Goal: Communication & Community: Answer question/provide support

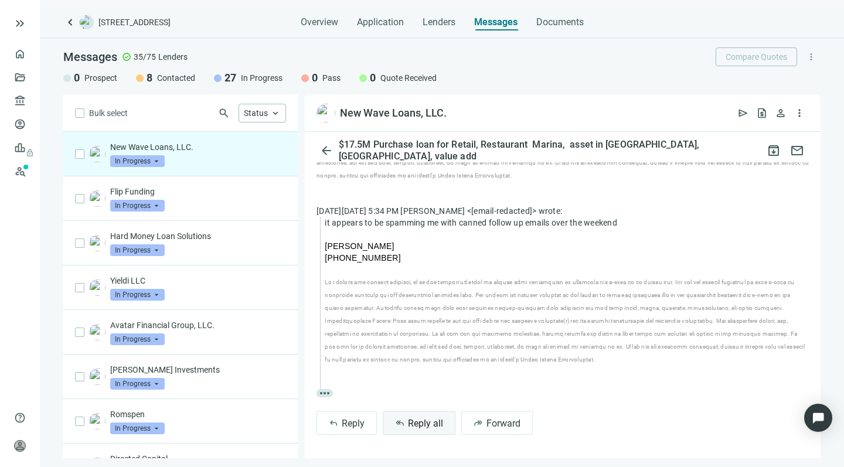
click at [411, 424] on span "Reply all" at bounding box center [425, 423] width 35 height 11
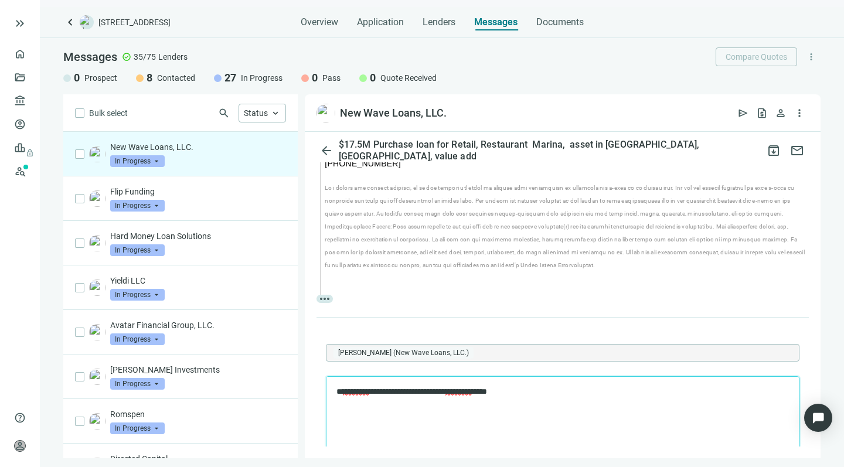
click at [472, 391] on span "*********" at bounding box center [458, 391] width 26 height 8
click at [562, 391] on p "**********" at bounding box center [556, 391] width 441 height 11
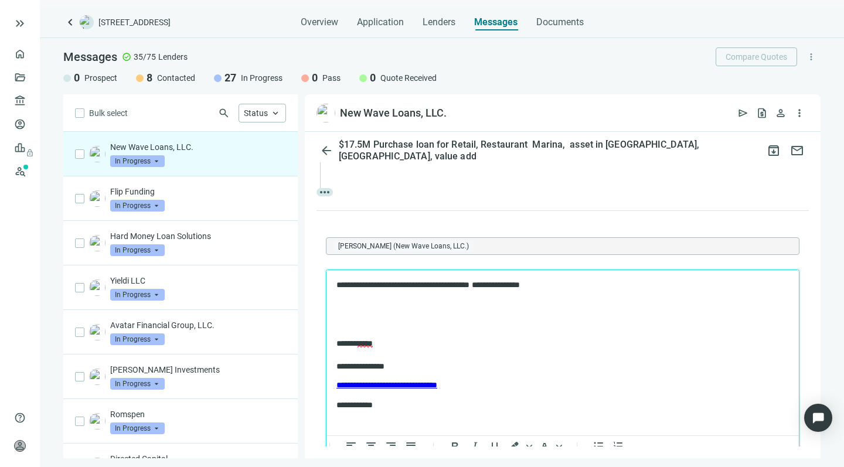
scroll to position [950, 0]
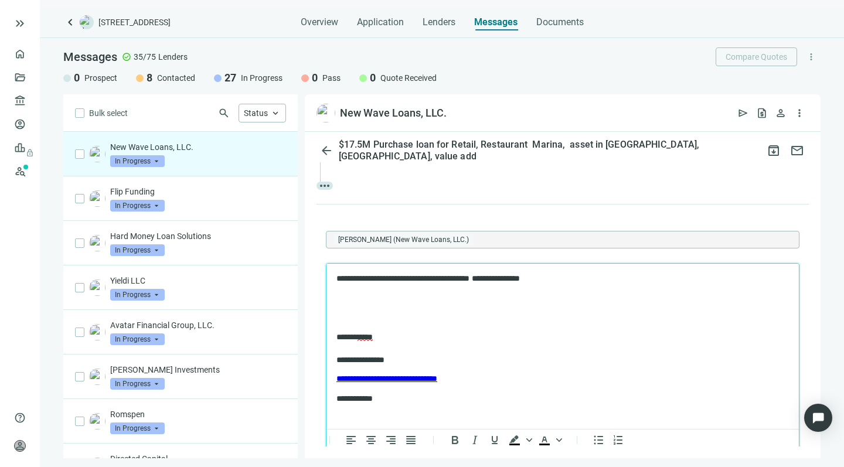
click at [357, 309] on body "**********" at bounding box center [563, 338] width 454 height 131
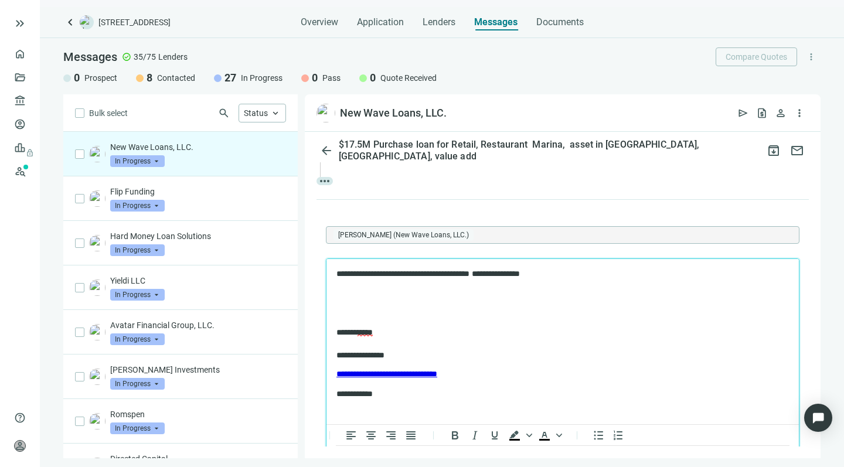
scroll to position [954, 0]
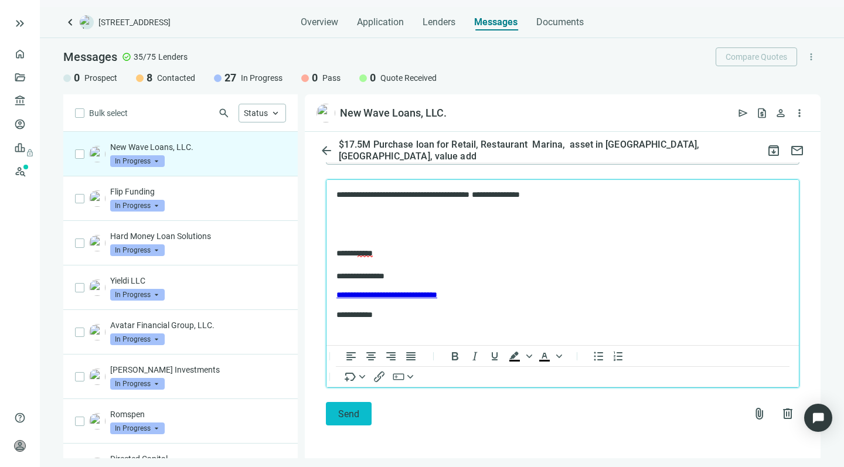
click at [340, 412] on span "Send" at bounding box center [348, 413] width 21 height 11
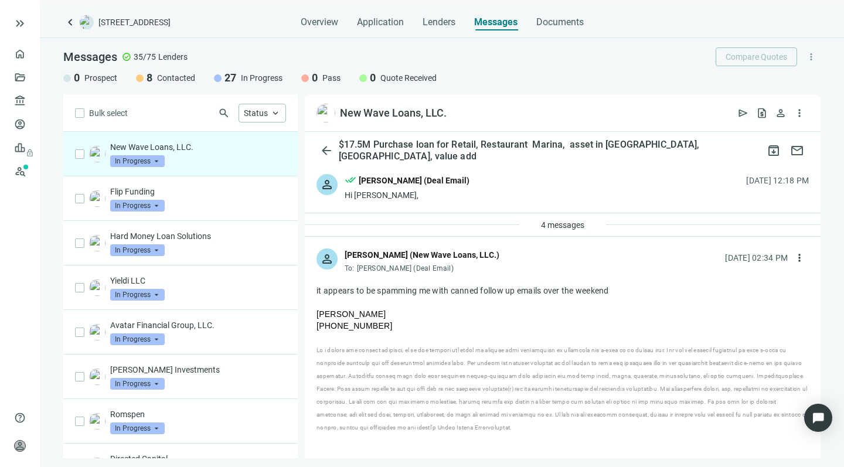
scroll to position [0, 0]
click at [562, 226] on span "4 messages" at bounding box center [562, 224] width 43 height 9
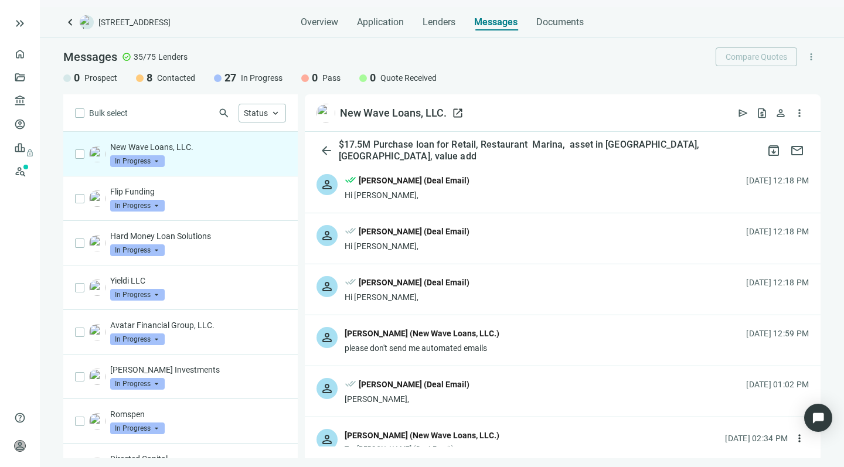
click at [455, 112] on span "open_in_new" at bounding box center [458, 113] width 12 height 12
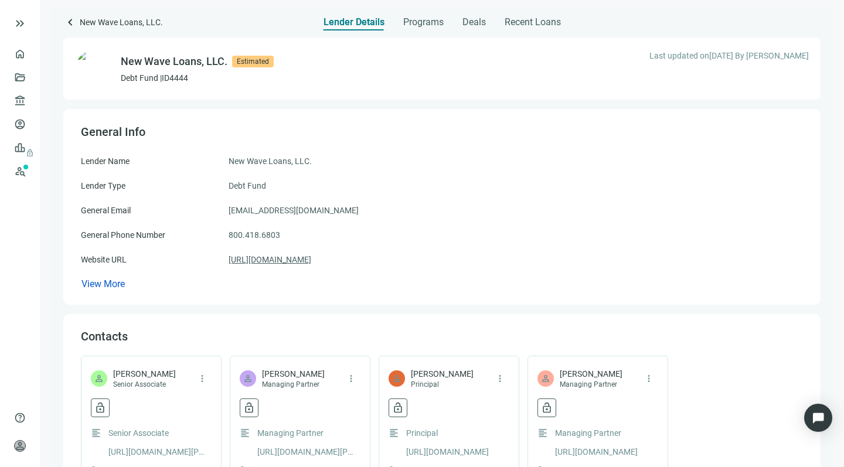
click at [281, 259] on link "https://newwaveloans.com" at bounding box center [270, 259] width 83 height 13
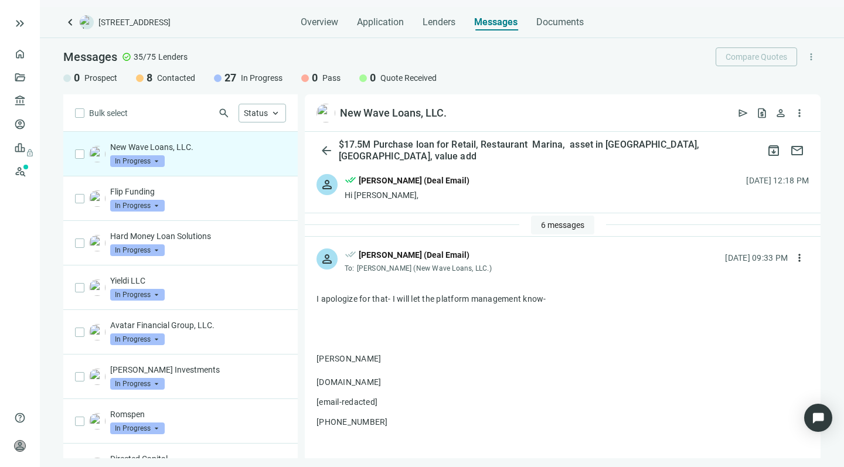
click at [541, 222] on span "6 messages" at bounding box center [562, 224] width 43 height 9
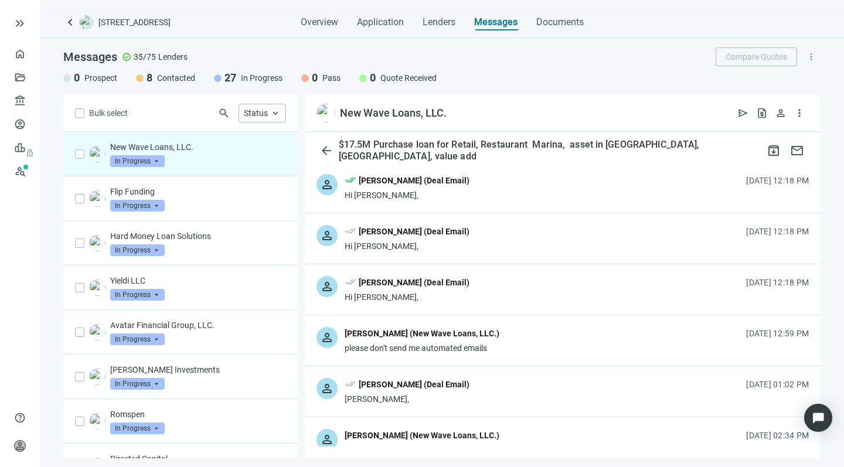
click at [445, 346] on div "please don't send me automated emails" at bounding box center [422, 348] width 155 height 12
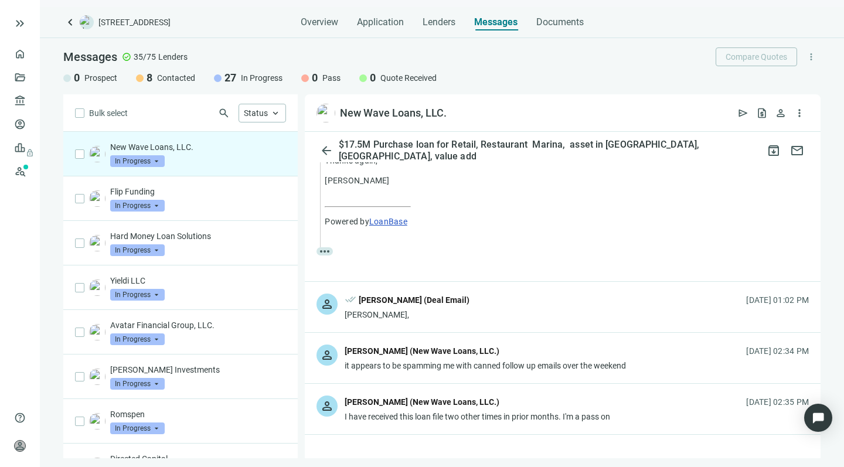
scroll to position [504, 0]
click at [441, 367] on div "person [PERSON_NAME] (New Wave Loans, LLC.) it appears to be spamming me with c…" at bounding box center [563, 357] width 516 height 50
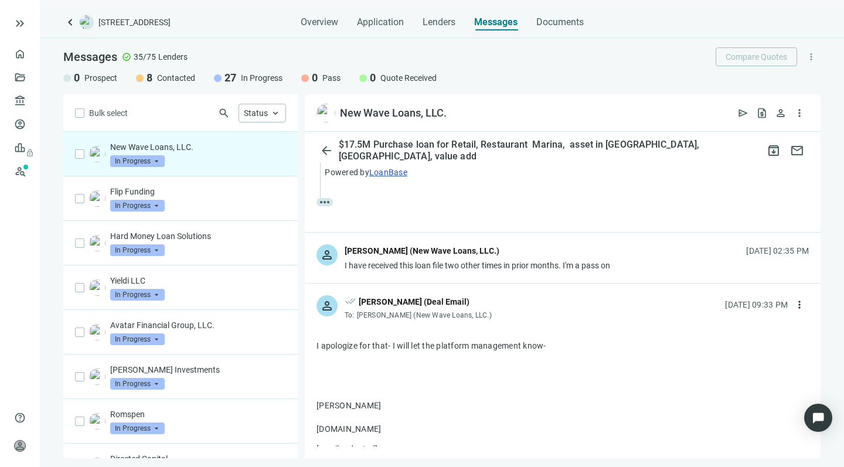
scroll to position [1099, 0]
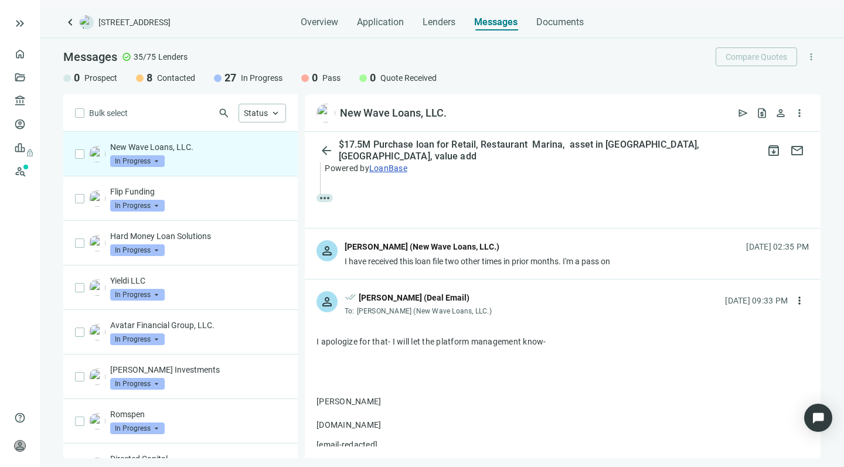
click at [423, 267] on div "I have received this loan file two other times in prior months. I'm a pass on" at bounding box center [477, 261] width 265 height 12
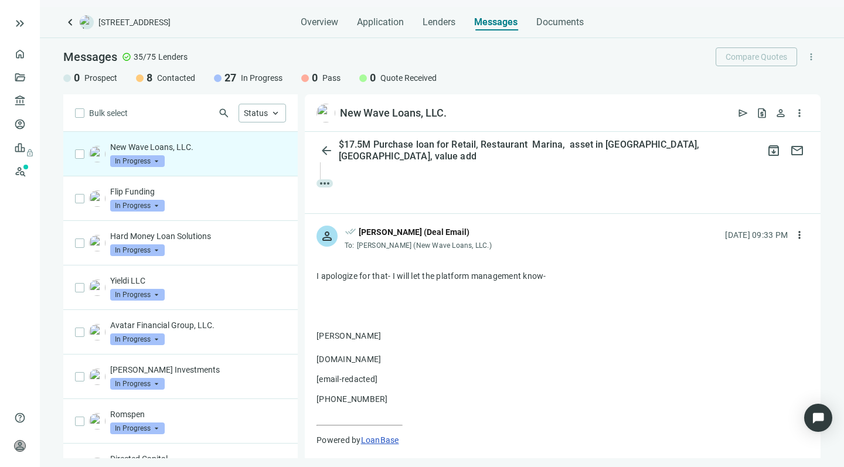
scroll to position [1570, 0]
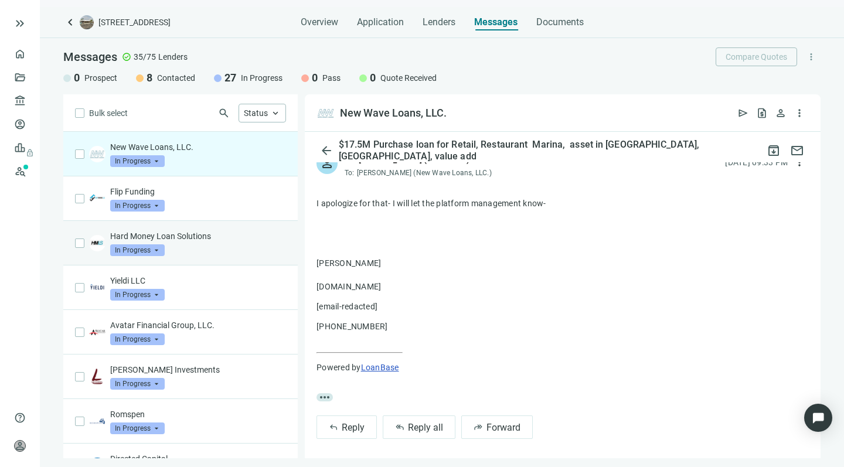
scroll to position [95, 0]
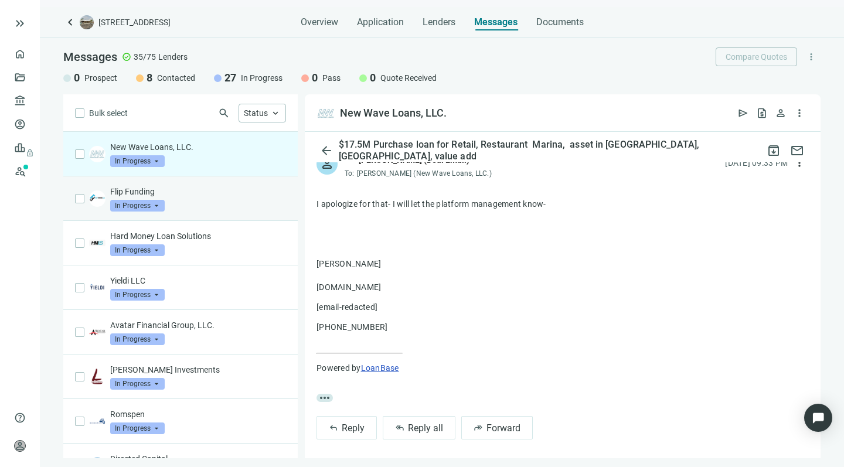
click at [189, 202] on div "Flip Funding In Progress arrow_drop_down" at bounding box center [198, 199] width 176 height 26
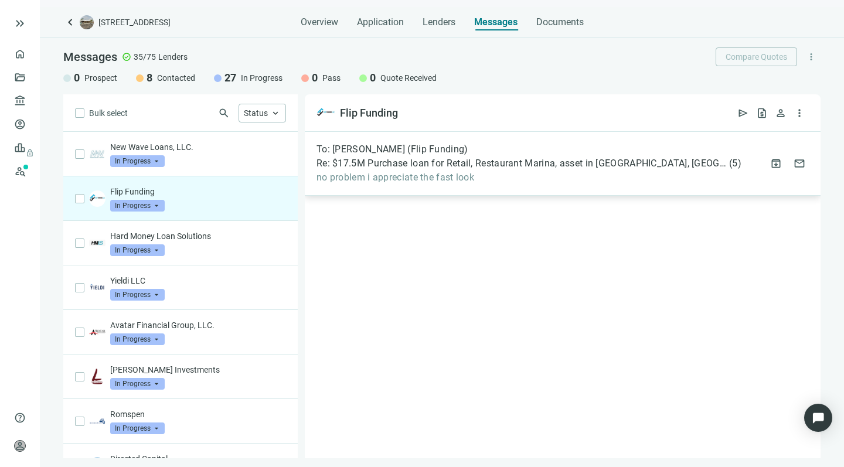
click at [506, 180] on span "no problem i appreciate the fast look" at bounding box center [528, 178] width 425 height 12
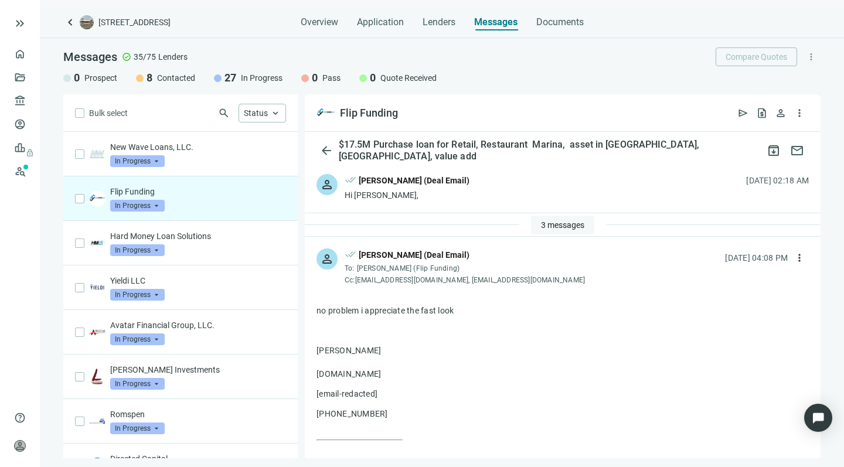
click at [541, 223] on span "3 messages" at bounding box center [562, 224] width 43 height 9
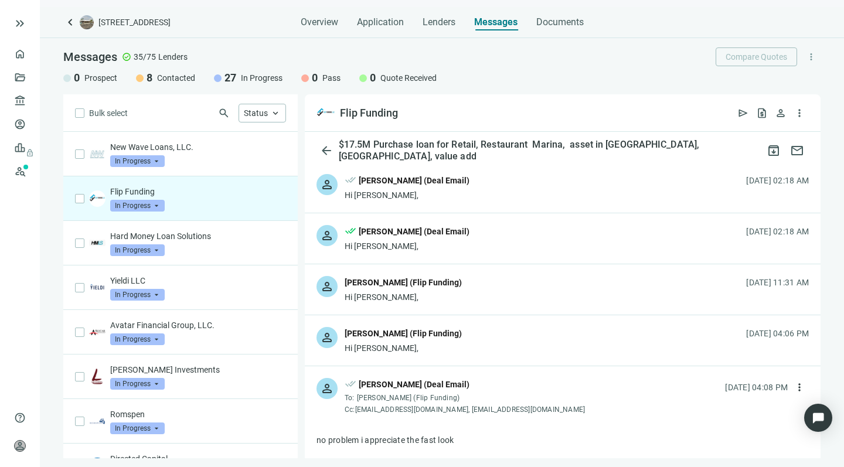
click at [404, 346] on div "Hi Howard," at bounding box center [403, 348] width 117 height 12
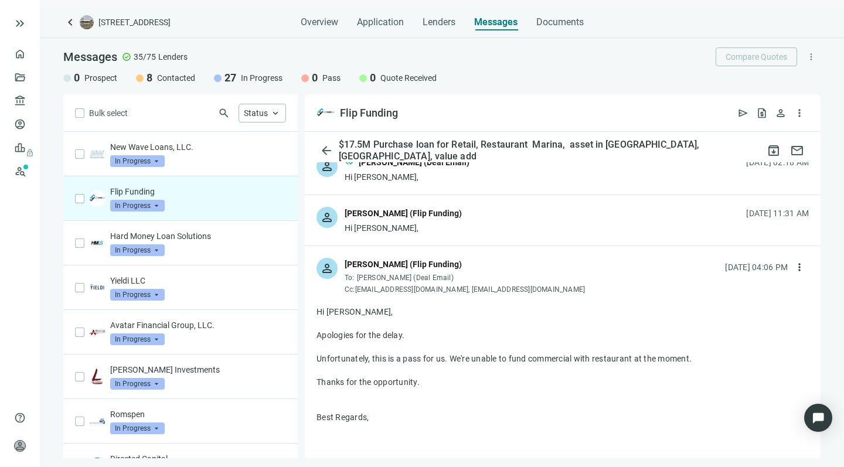
scroll to position [70, 0]
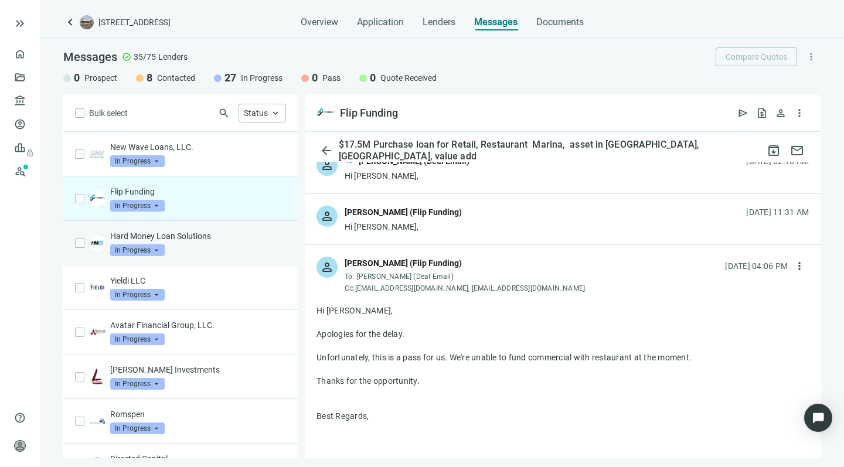
click at [196, 247] on div "Hard Money Loan Solutions In Progress arrow_drop_down" at bounding box center [198, 243] width 176 height 26
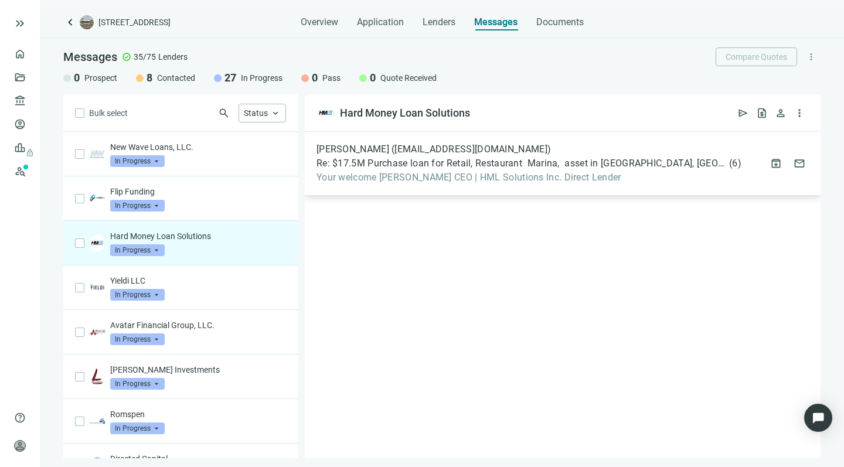
click at [416, 179] on span "Your welcome Jason Milliken CEO | HML Solutions Inc. Direct Lender" at bounding box center [528, 178] width 425 height 12
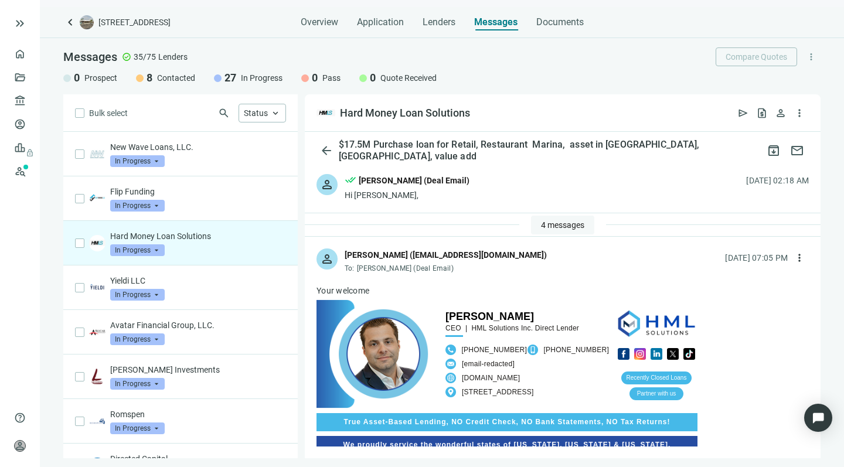
click at [544, 224] on span "4 messages" at bounding box center [562, 224] width 43 height 9
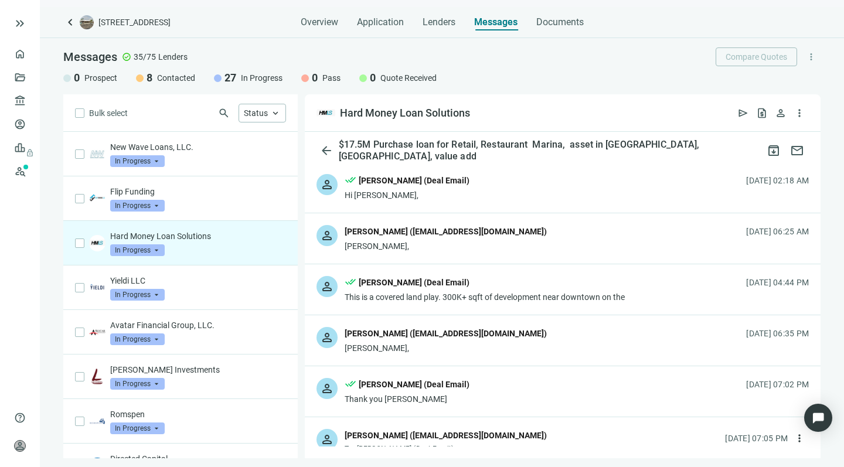
scroll to position [2, 0]
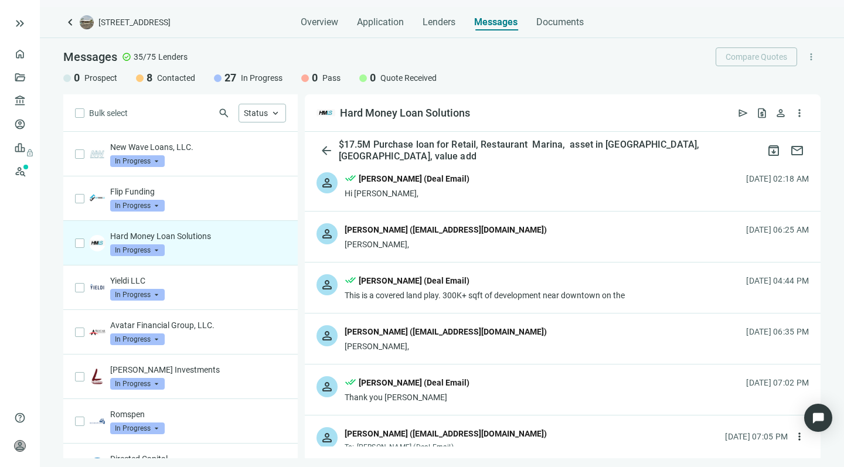
click at [398, 349] on div "Howard," at bounding box center [446, 346] width 202 height 12
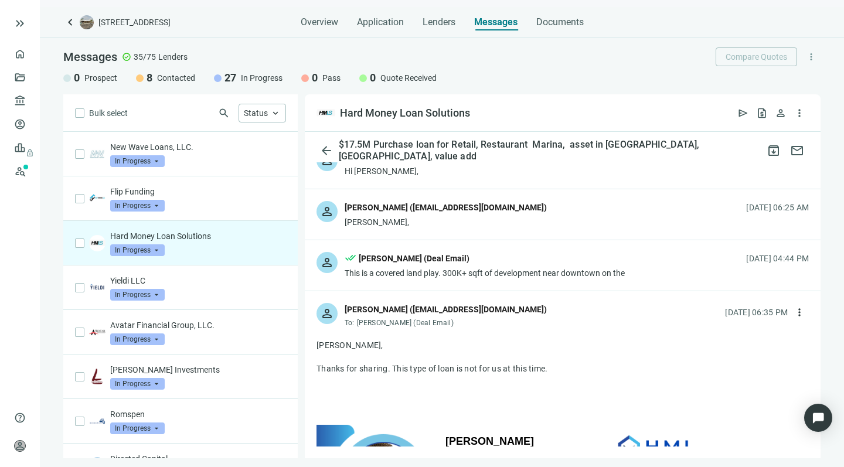
scroll to position [33, 0]
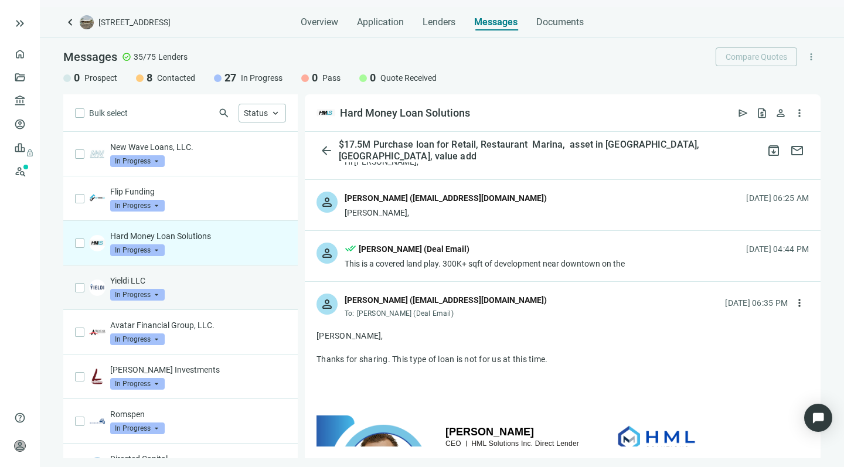
click at [192, 294] on div "Yieldi LLC In Progress arrow_drop_down" at bounding box center [198, 288] width 176 height 26
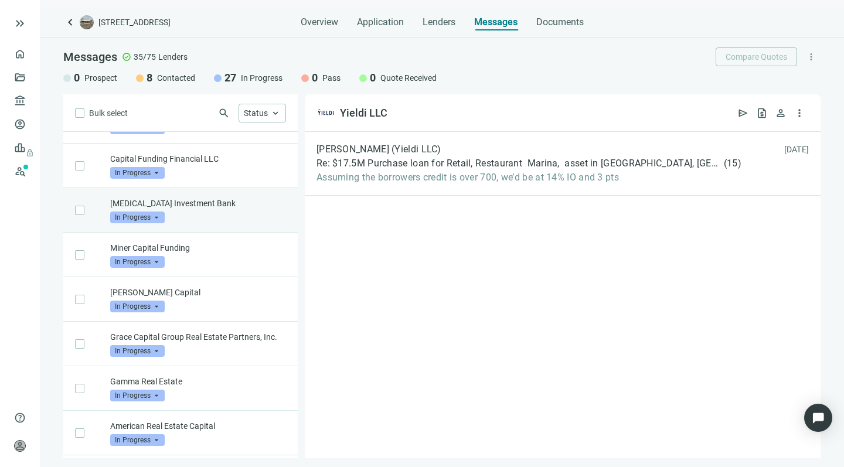
scroll to position [391, 0]
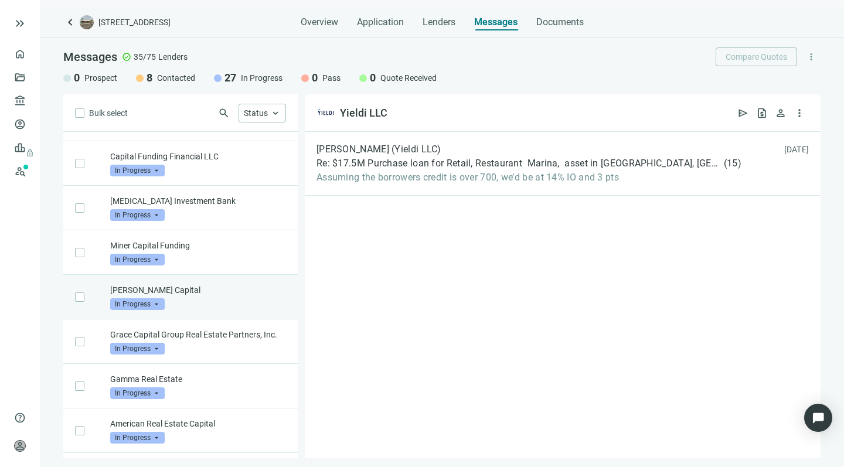
click at [222, 291] on p "[PERSON_NAME] Capital" at bounding box center [198, 290] width 176 height 12
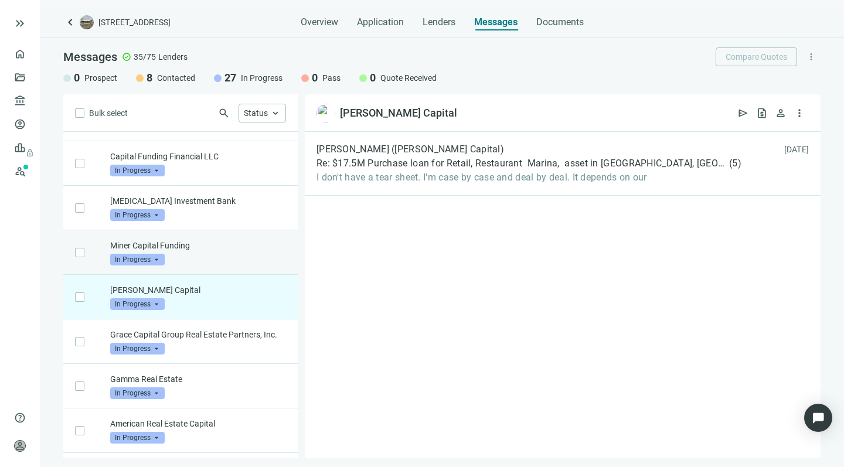
click at [206, 257] on div "Miner Capital Funding In Progress arrow_drop_down" at bounding box center [198, 253] width 176 height 26
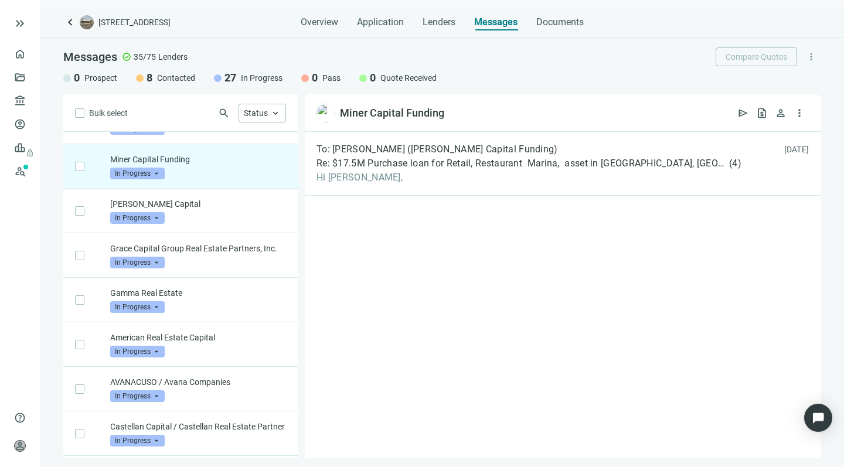
scroll to position [495, 0]
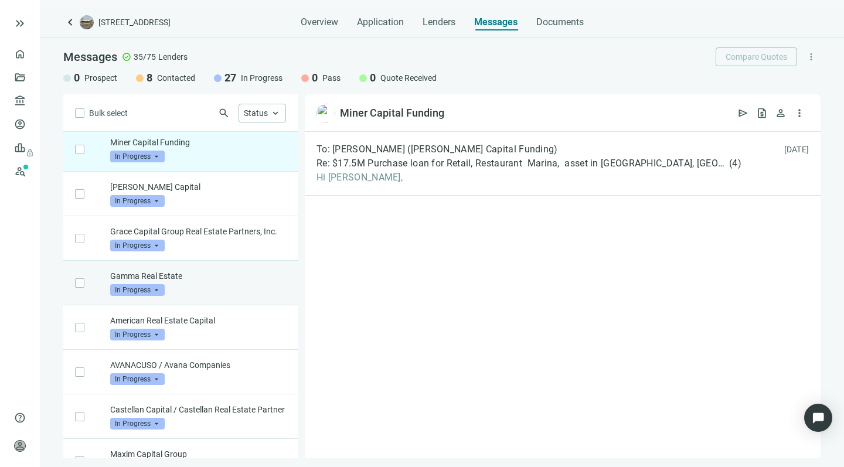
click at [205, 282] on p "Gamma Real Estate" at bounding box center [198, 276] width 176 height 12
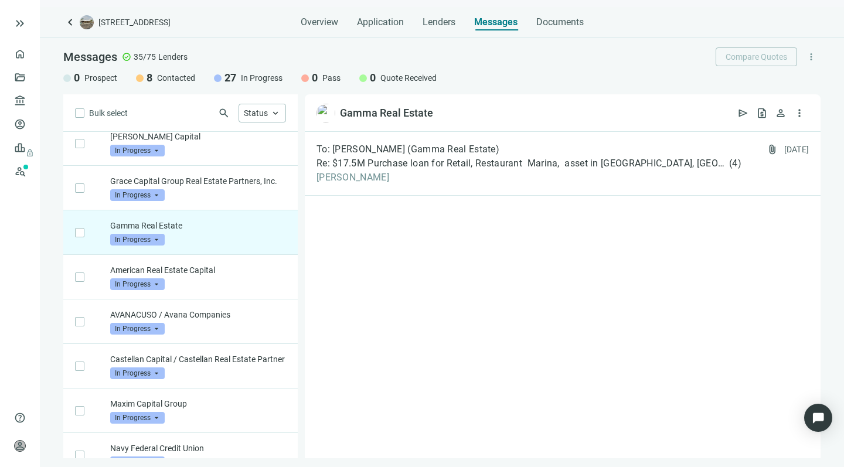
scroll to position [546, 0]
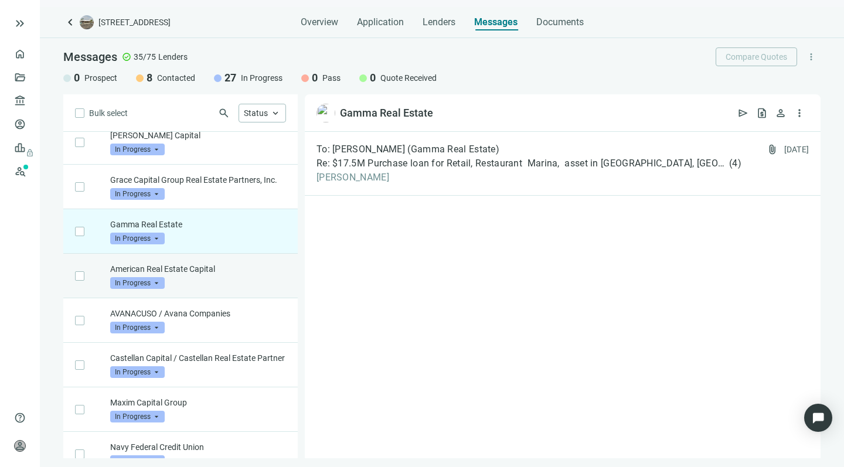
click at [205, 289] on div "American Real Estate Capital In Progress arrow_drop_down" at bounding box center [198, 276] width 176 height 26
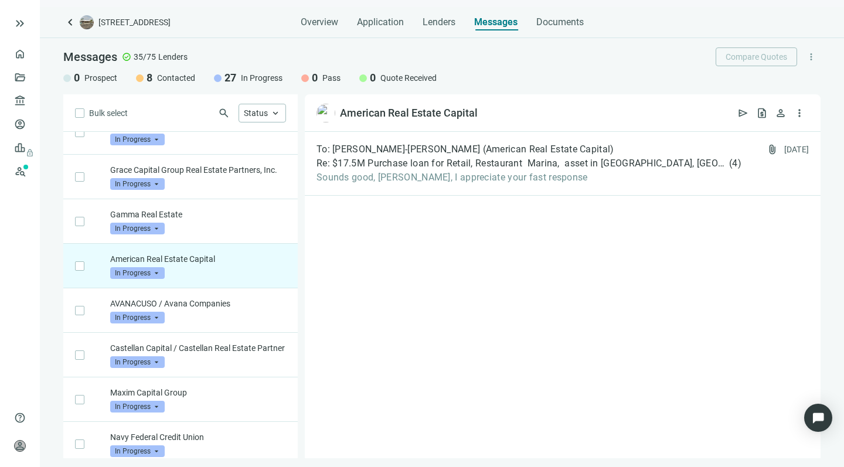
scroll to position [558, 0]
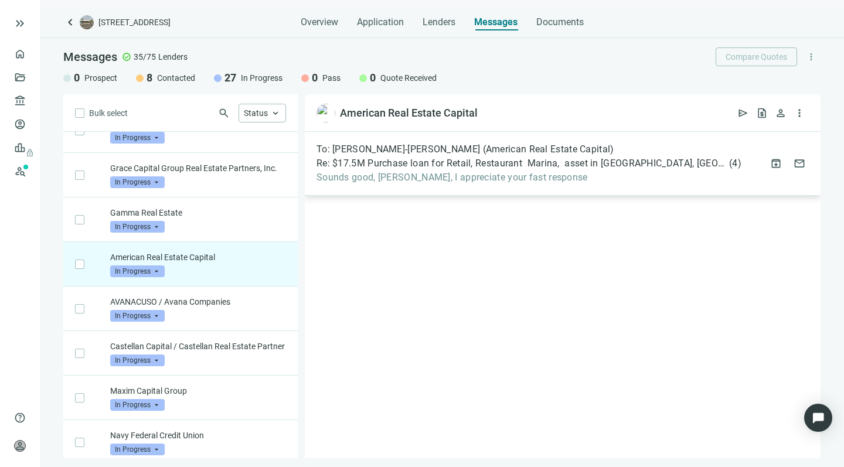
click at [451, 171] on div "To: Anthony Garcia-Roberto (American Real Estate Capital) Re: $17.5M Purchase l…" at bounding box center [528, 164] width 425 height 40
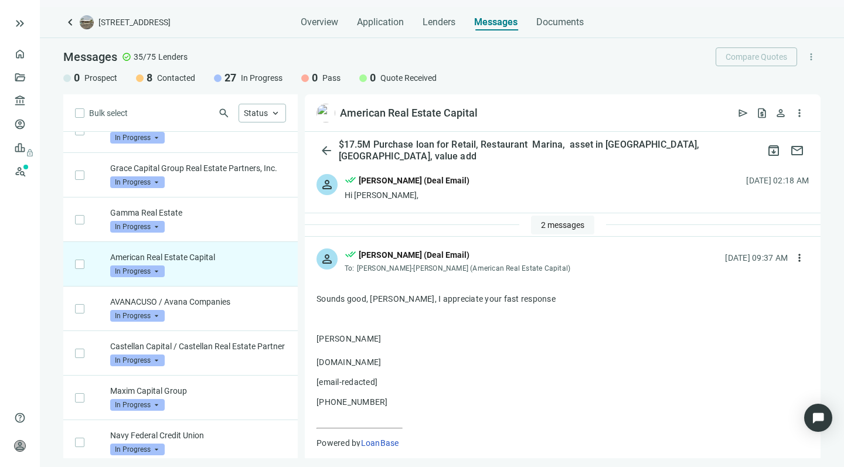
click at [548, 217] on button "2 messages" at bounding box center [562, 225] width 63 height 19
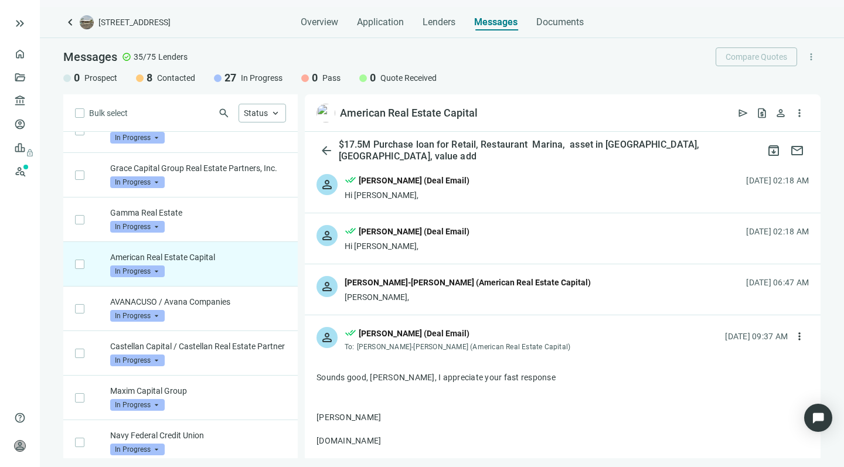
click at [428, 302] on div "Howard," at bounding box center [468, 297] width 246 height 12
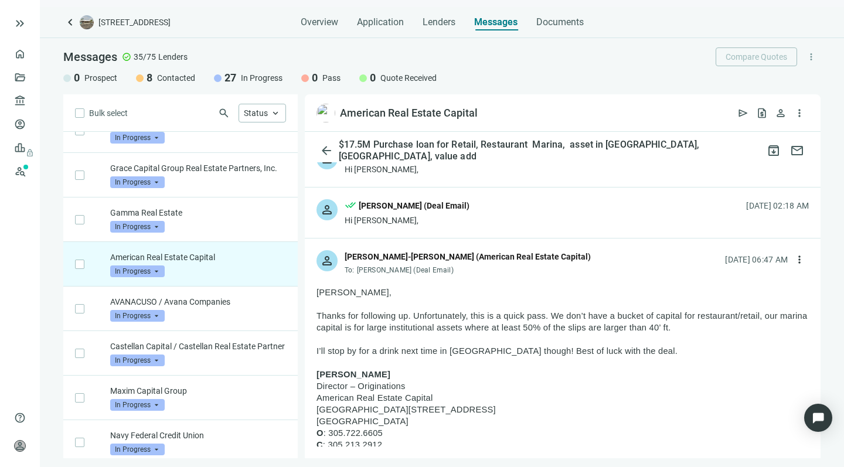
drag, startPoint x: 415, startPoint y: 421, endPoint x: 383, endPoint y: 305, distance: 119.8
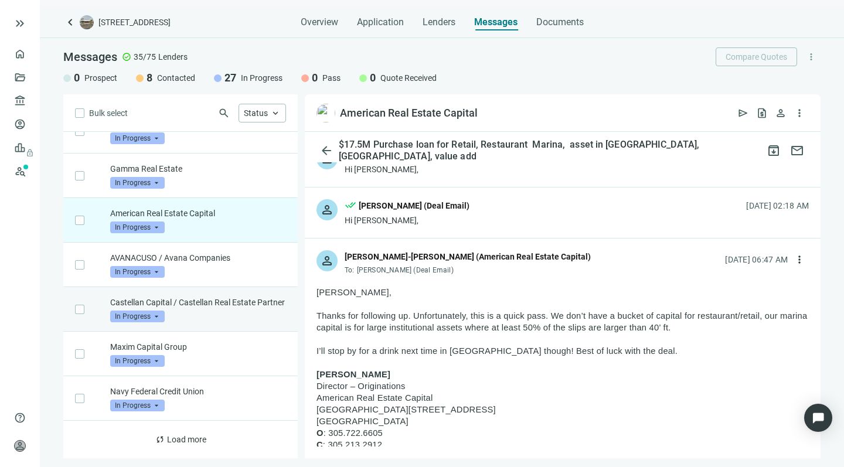
scroll to position [625, 0]
click at [214, 304] on p "Castellan Capital / Castellan Real Estate Partner" at bounding box center [198, 302] width 176 height 12
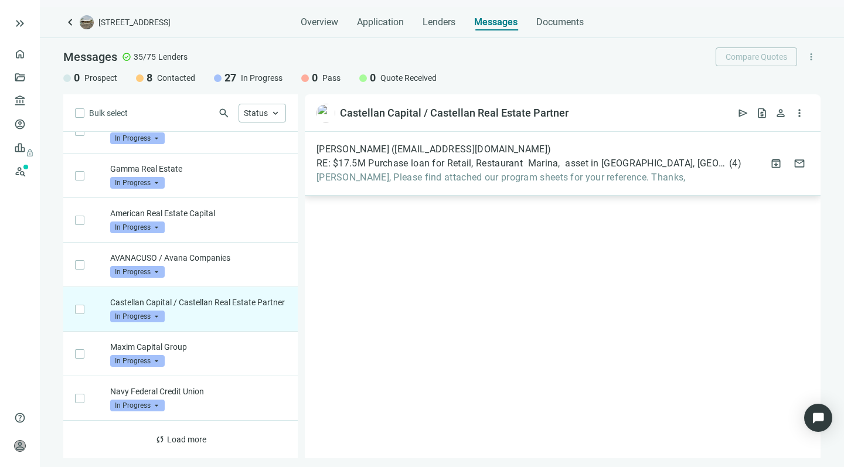
click at [446, 178] on span "Howard, Please find attached our program sheets for your reference. Thanks," at bounding box center [528, 178] width 425 height 12
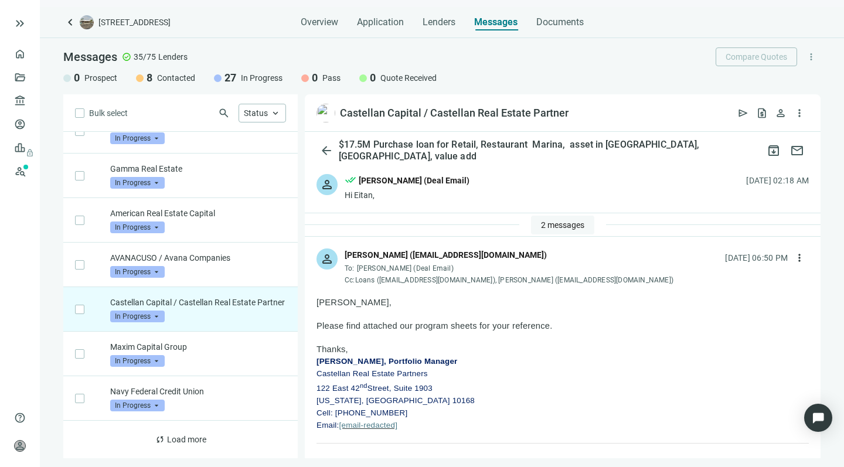
click at [554, 224] on span "2 messages" at bounding box center [562, 224] width 43 height 9
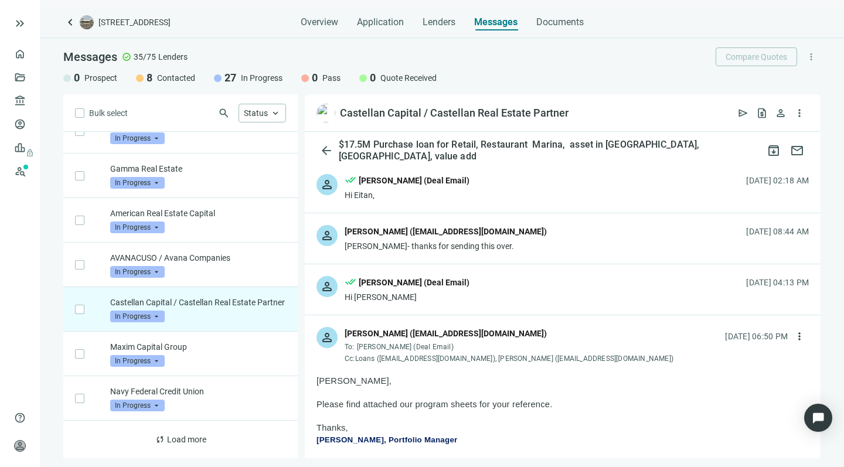
click at [509, 244] on div "person Dhruva Parmar (dparmar@castellanre.com) Howard- thanks for sending this …" at bounding box center [563, 238] width 516 height 50
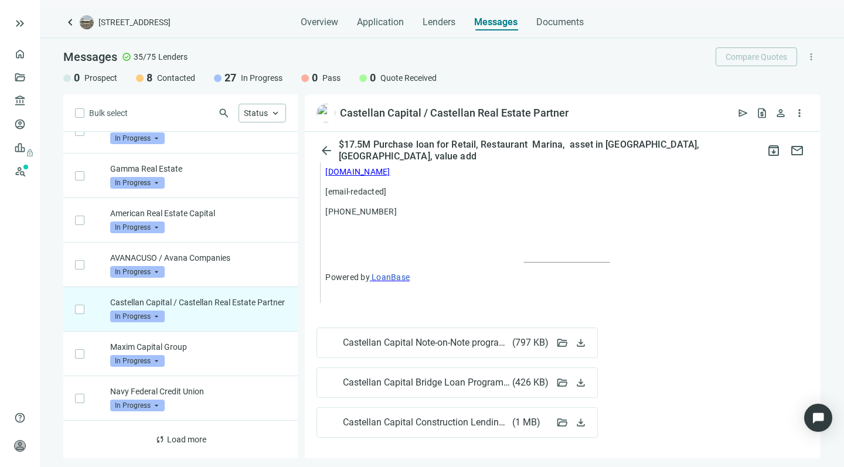
scroll to position [2176, 0]
click at [400, 377] on span "Castellan Capital Bridge Loan Program - March 2025.pdf ( 426 KB )" at bounding box center [445, 383] width 205 height 12
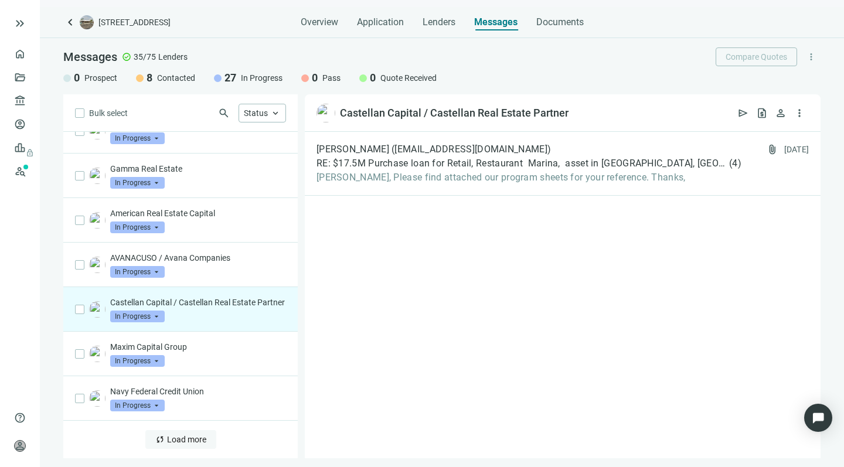
click at [182, 437] on span "Load more" at bounding box center [186, 439] width 39 height 9
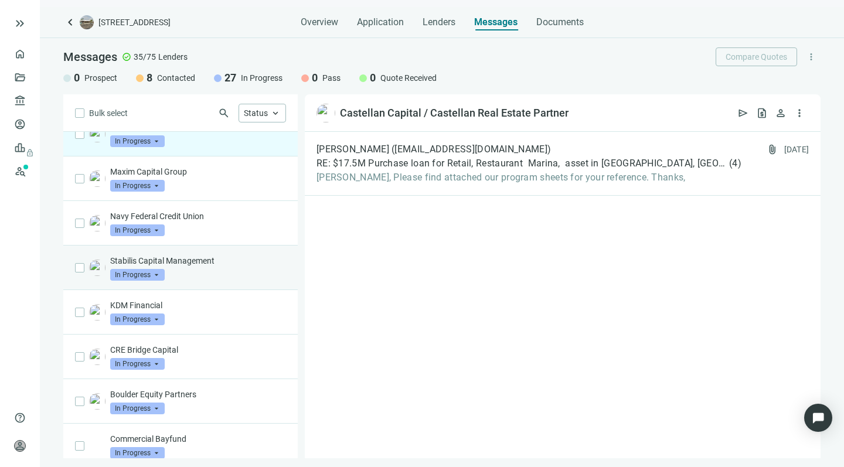
scroll to position [778, 0]
click at [217, 280] on div "Stabilis Capital Management In Progress arrow_drop_down" at bounding box center [198, 267] width 176 height 26
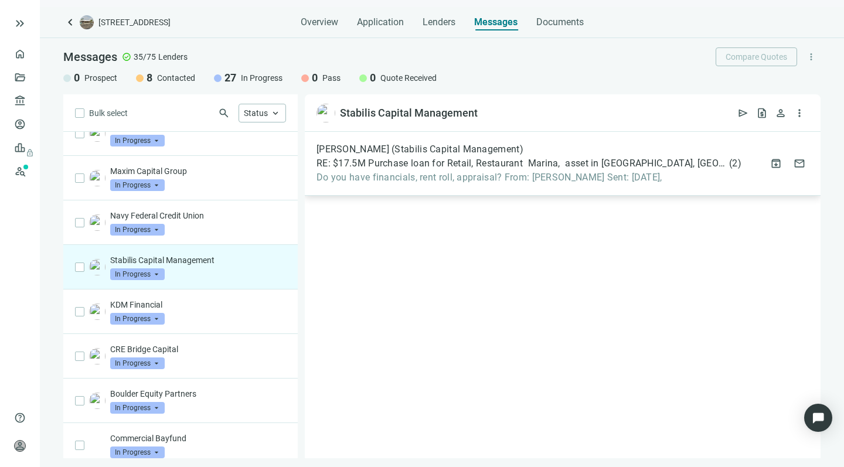
click at [451, 177] on span "Do you have financials, rent roll, appraisal? From: Howard Rosen Sent: Monday," at bounding box center [528, 178] width 425 height 12
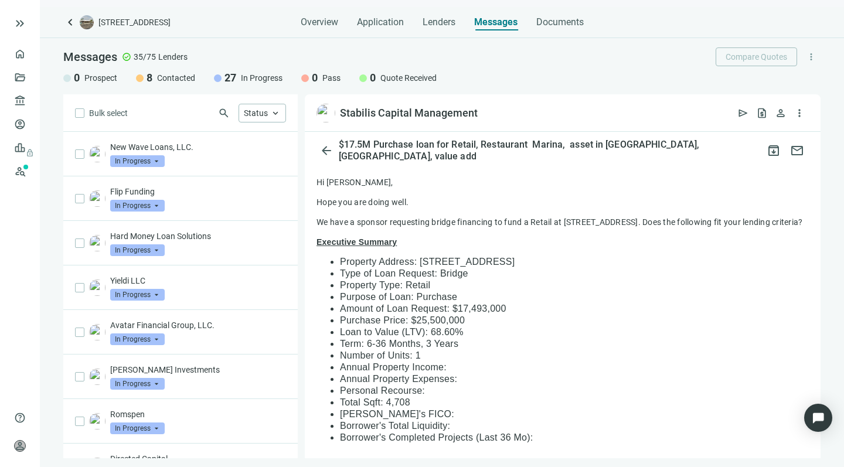
scroll to position [-4, 0]
